Goal: Register for event/course

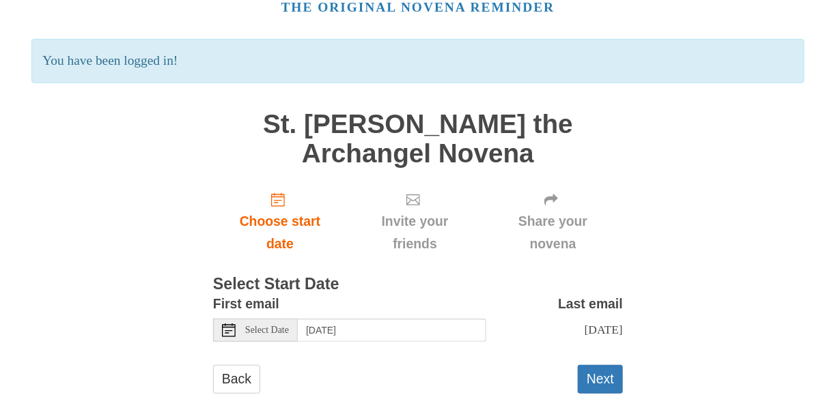
scroll to position [117, 0]
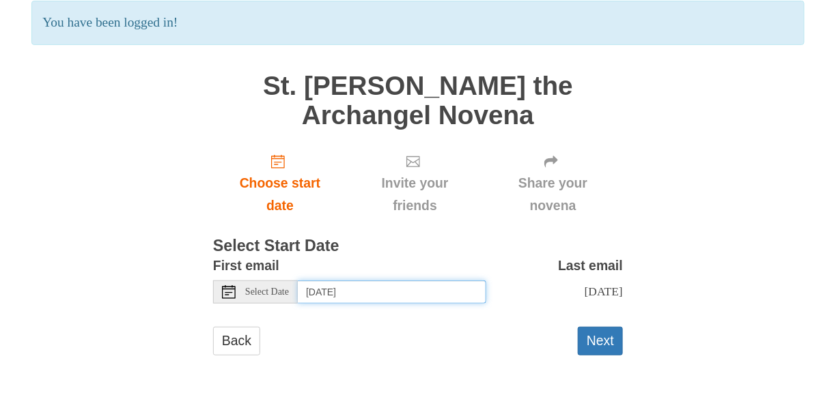
click at [338, 281] on input "[DATE]" at bounding box center [392, 292] width 188 height 23
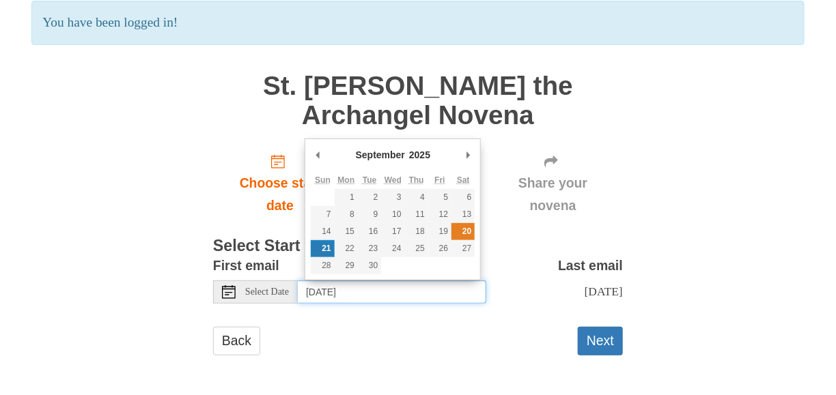
type input "[DATE]"
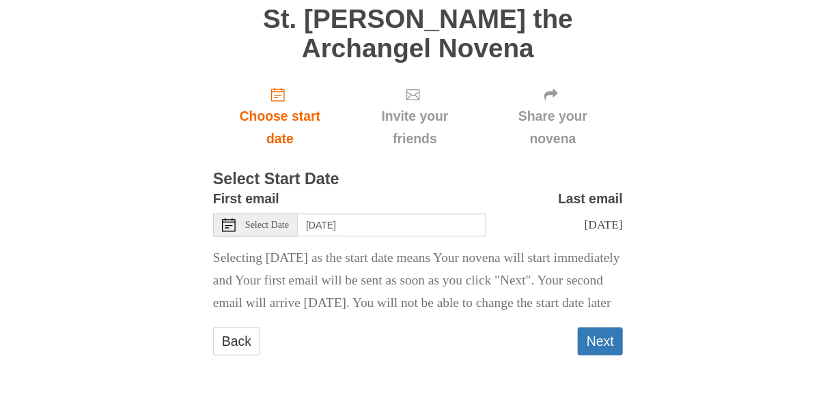
scroll to position [207, 0]
click at [605, 343] on button "Next" at bounding box center [600, 342] width 45 height 28
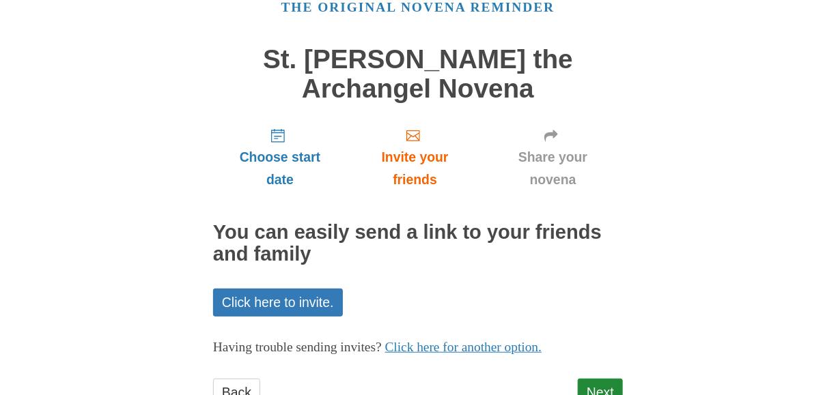
scroll to position [118, 0]
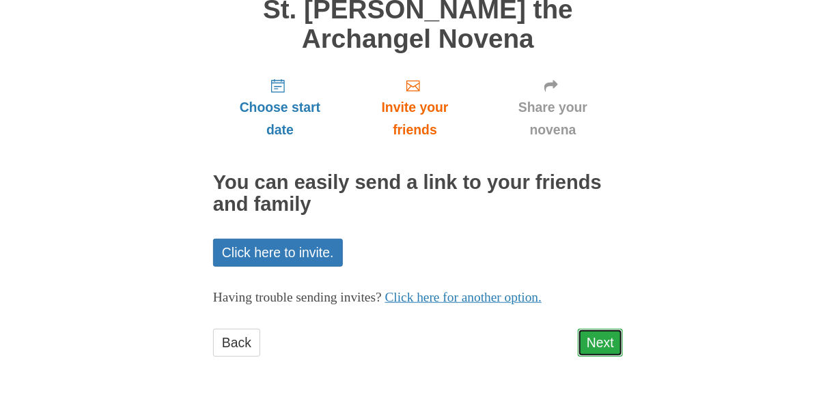
click at [604, 342] on link "Next" at bounding box center [600, 343] width 45 height 28
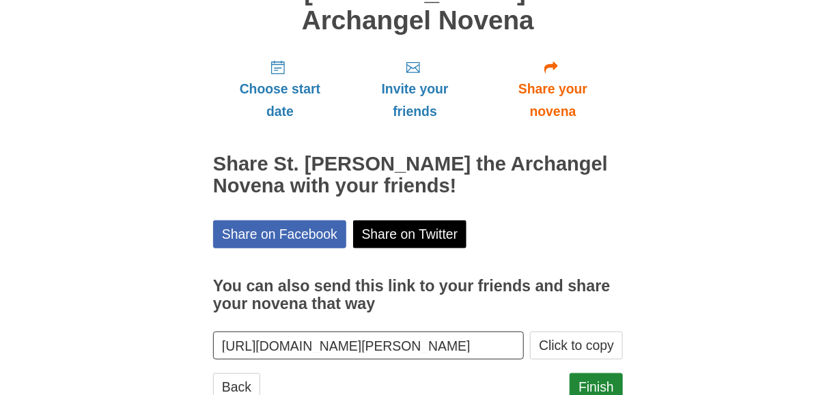
scroll to position [180, 0]
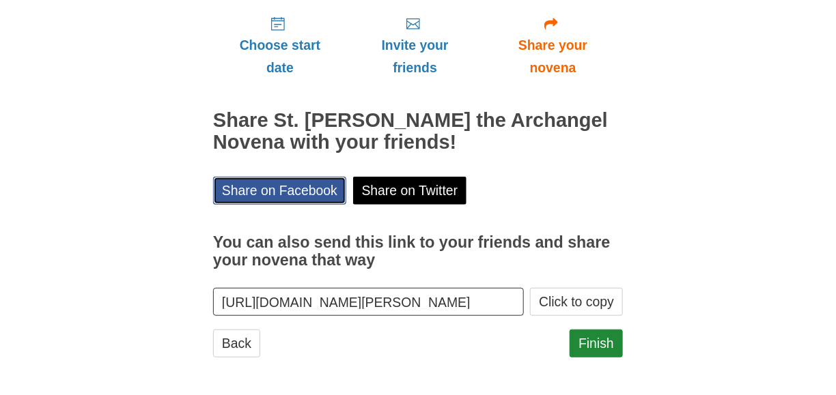
click at [297, 187] on link "Share on Facebook" at bounding box center [279, 191] width 133 height 28
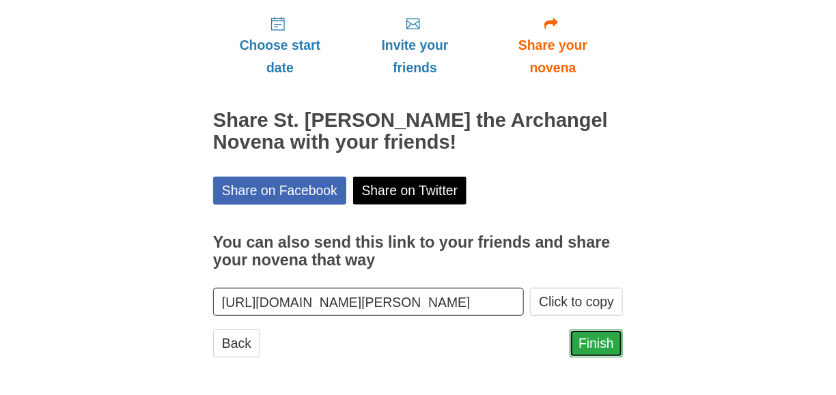
click at [602, 346] on link "Finish" at bounding box center [596, 344] width 53 height 28
